Goal: Complete application form

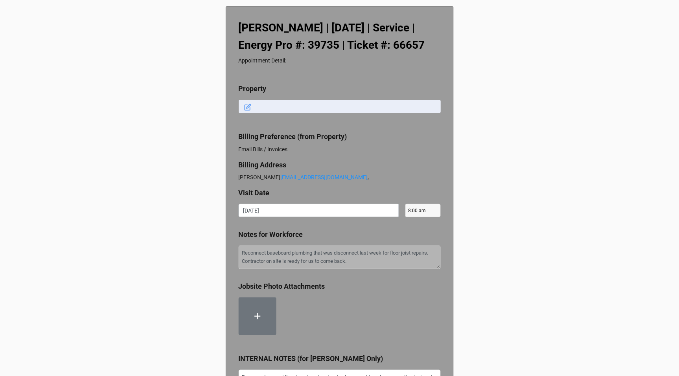
type textarea "x"
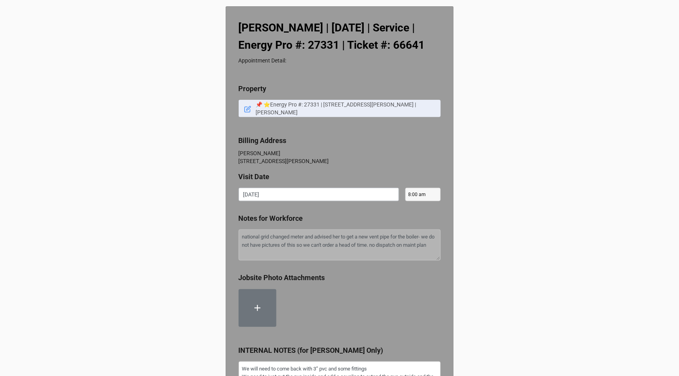
click at [244, 113] on icon at bounding box center [247, 109] width 7 height 7
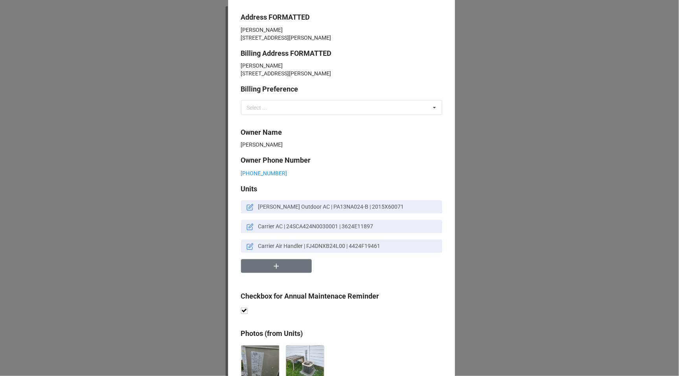
scroll to position [290, 0]
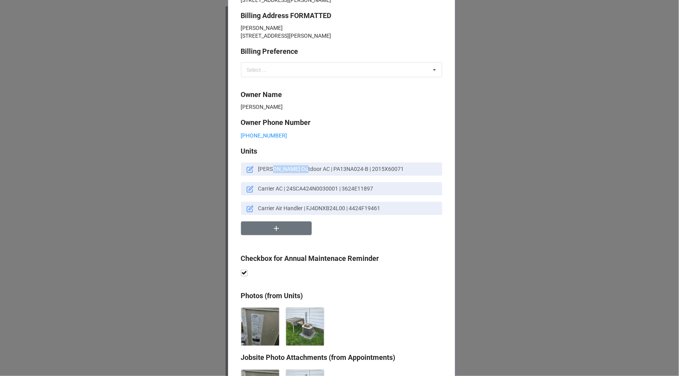
drag, startPoint x: 271, startPoint y: 184, endPoint x: 302, endPoint y: 185, distance: 30.3
click at [302, 173] on p "Payne Outdoor AC | PA13NA024-B | 2015X60071" at bounding box center [348, 170] width 181 height 8
drag, startPoint x: 275, startPoint y: 205, endPoint x: 295, endPoint y: 205, distance: 20.1
click at [295, 193] on p "Carrier AC | 24SCA424N0030001 | 3624E11897" at bounding box center [348, 189] width 181 height 8
drag, startPoint x: 270, startPoint y: 226, endPoint x: 347, endPoint y: 227, distance: 77.1
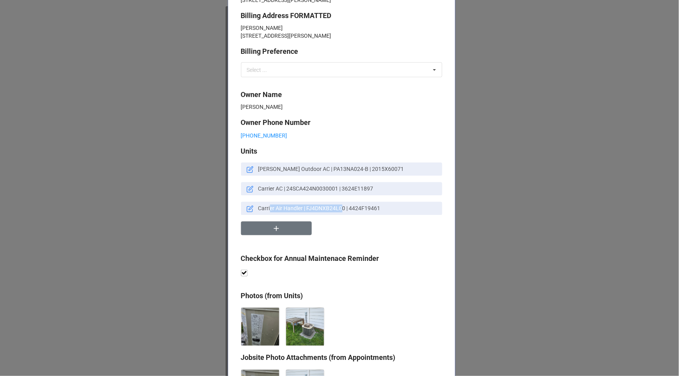
click at [347, 213] on p "Carrier Air Handler | FJ4DNXB24L00 | 4424F19461" at bounding box center [348, 209] width 181 height 8
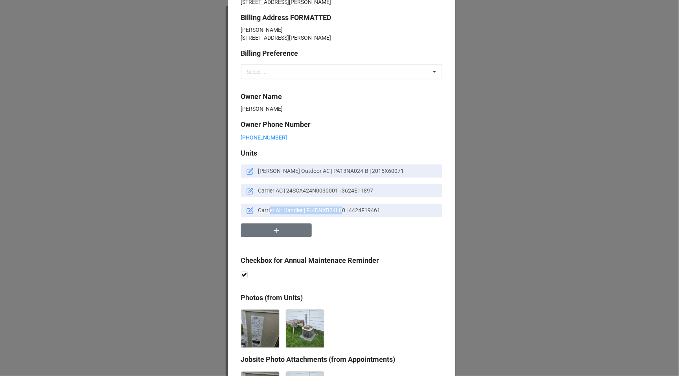
scroll to position [333, 0]
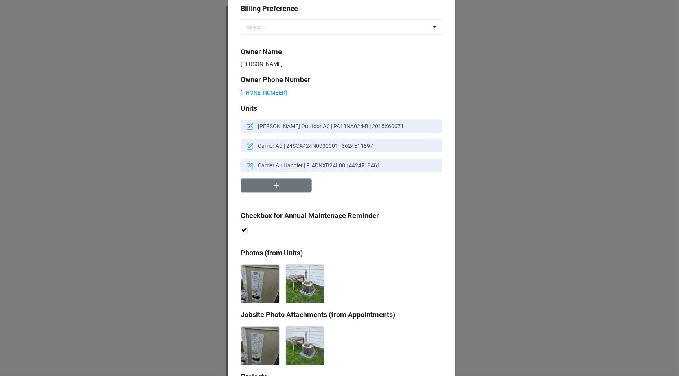
click at [248, 131] on icon at bounding box center [250, 126] width 7 height 7
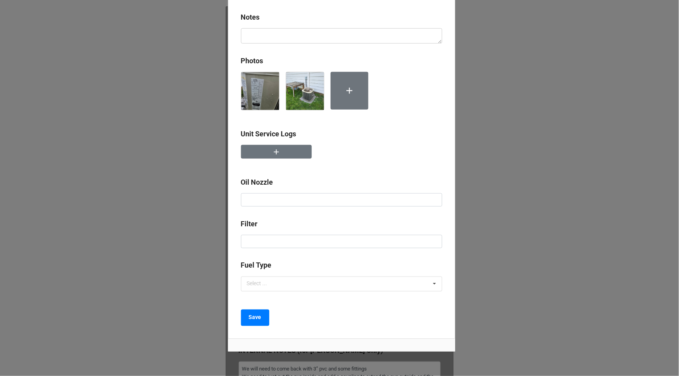
scroll to position [0, 0]
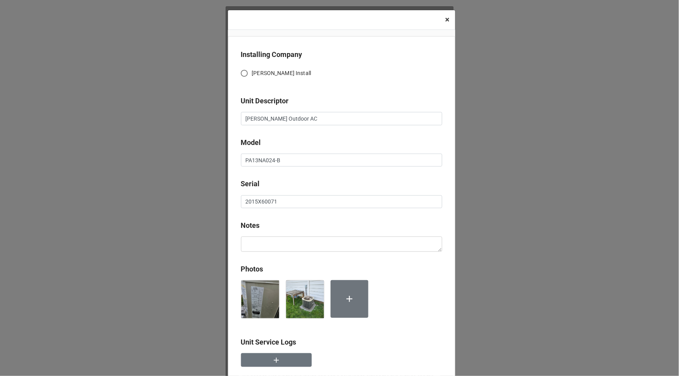
click at [449, 20] on button "× Close" at bounding box center [447, 19] width 15 height 19
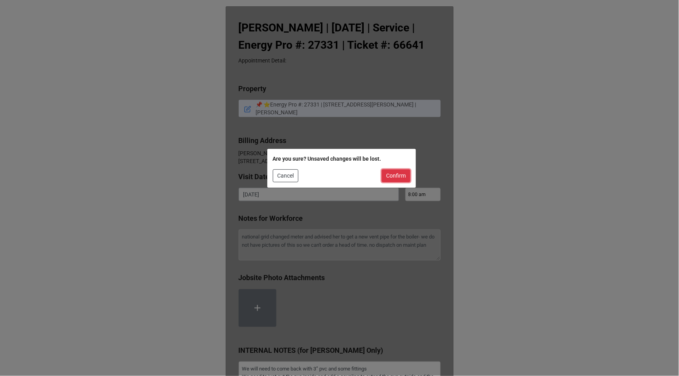
click at [389, 173] on button "Confirm" at bounding box center [396, 175] width 29 height 13
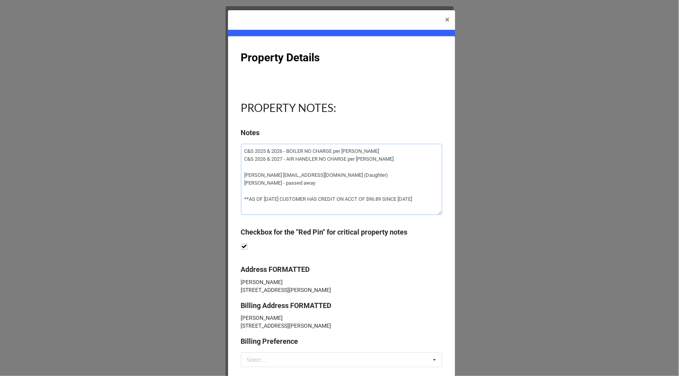
click at [282, 173] on textarea "C&S 2025 & 2026 - BOILER NO CHARGE per MIKE K C&S 2026 & 2027 - AIR HANDLER NO …" at bounding box center [341, 179] width 201 height 71
click at [326, 182] on textarea "C&S 2025 & 2026 - BOILER NO CHARGE per MIKE K C&S 2026 & 2027 - AIR HANDLER NO …" at bounding box center [341, 179] width 201 height 71
click at [445, 22] on span "×" at bounding box center [447, 19] width 4 height 9
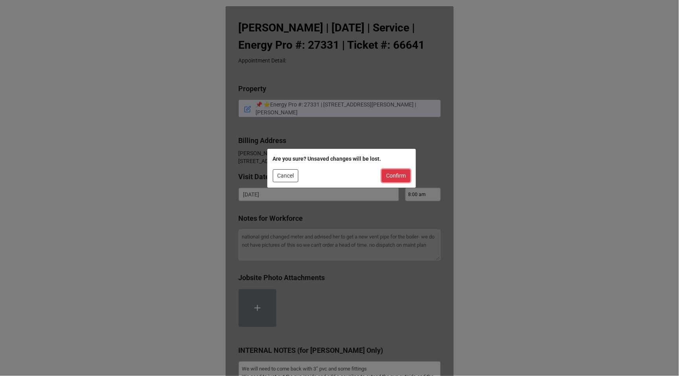
click at [390, 177] on button "Confirm" at bounding box center [396, 175] width 29 height 13
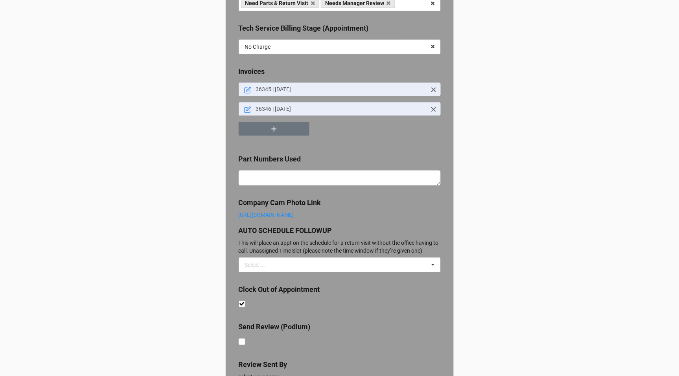
scroll to position [615, 0]
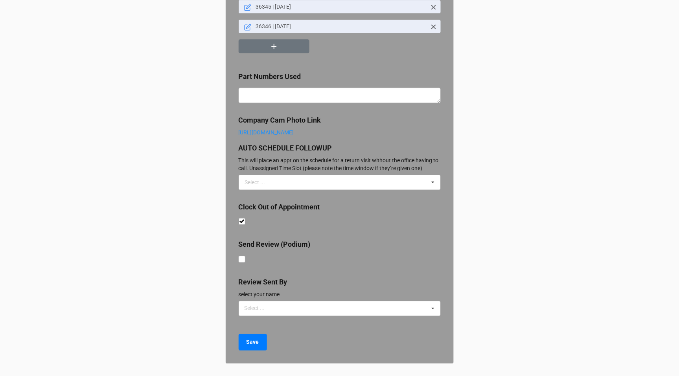
type textarea "x"
